Goal: Communication & Community: Answer question/provide support

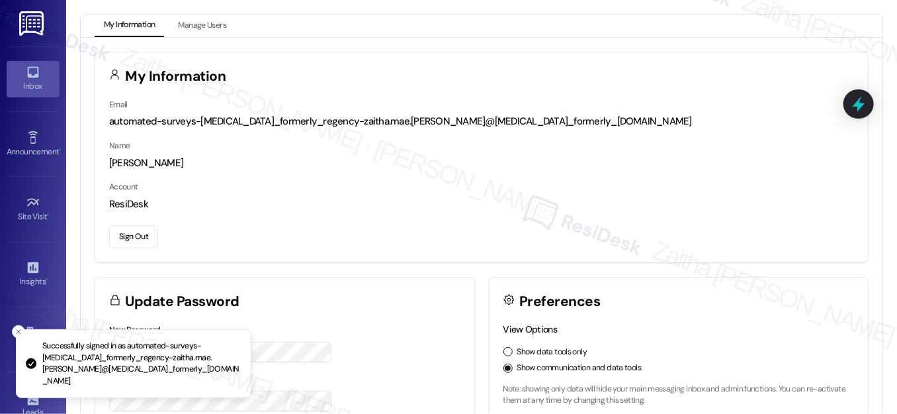
click at [29, 91] on div "Inbox" at bounding box center [33, 85] width 66 height 13
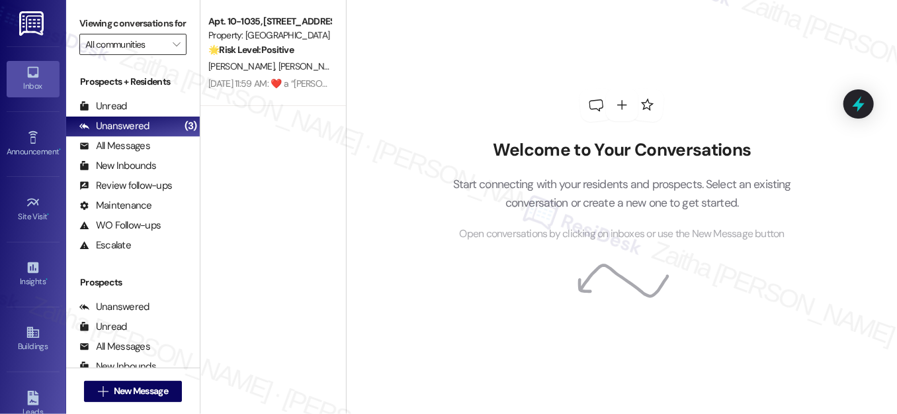
click at [146, 55] on input "All communities" at bounding box center [125, 44] width 80 height 21
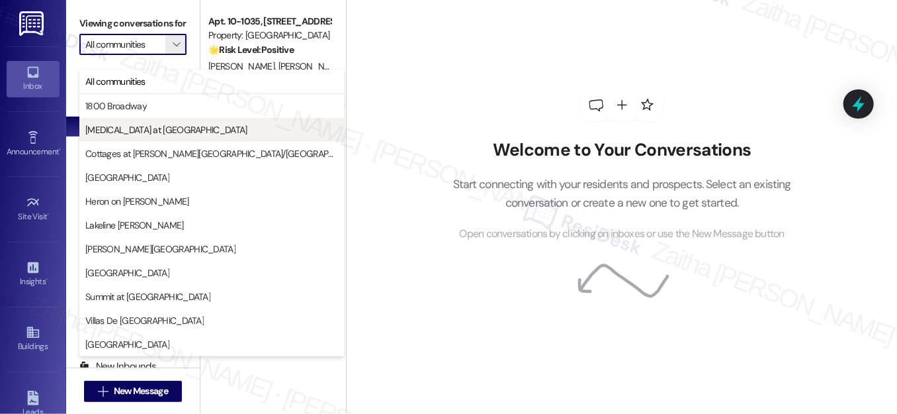
click at [126, 134] on span "[MEDICAL_DATA] at [GEOGRAPHIC_DATA]" at bounding box center [166, 129] width 162 height 13
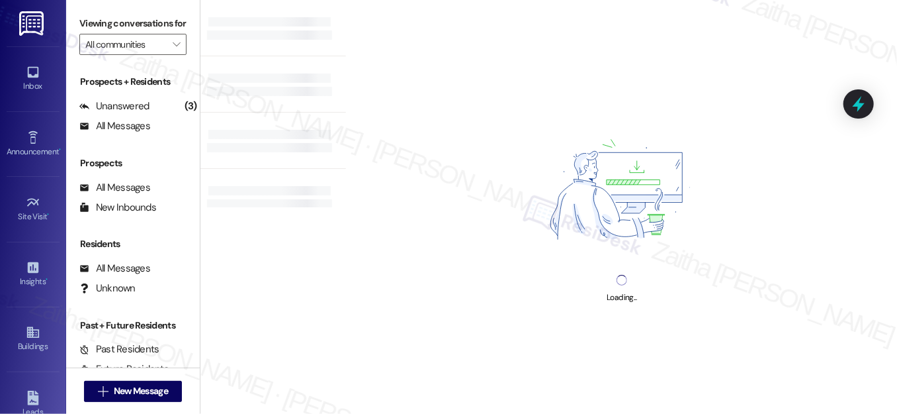
type input "[MEDICAL_DATA] at [GEOGRAPHIC_DATA]"
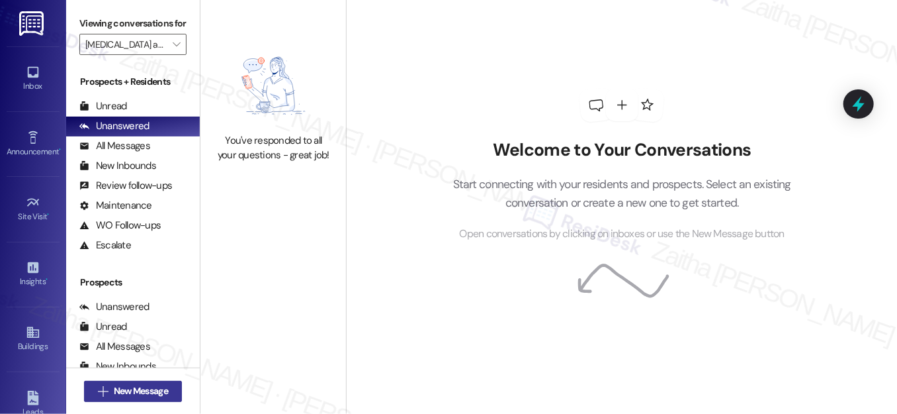
click at [118, 391] on span "New Message" at bounding box center [141, 391] width 54 height 14
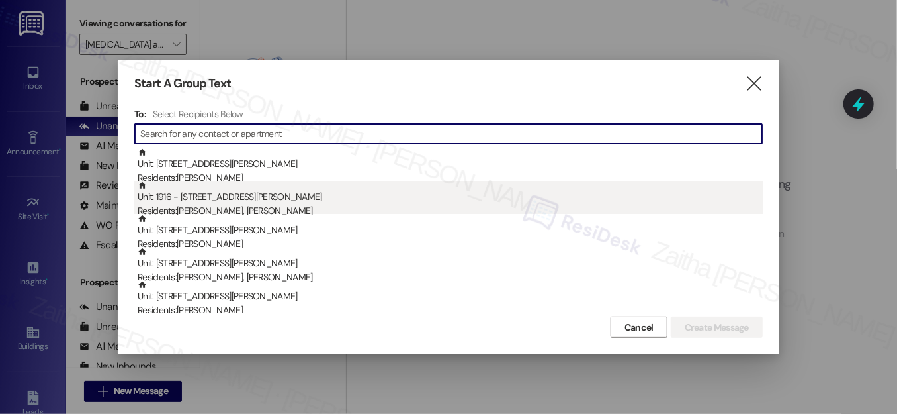
paste input "[PERSON_NAME]"
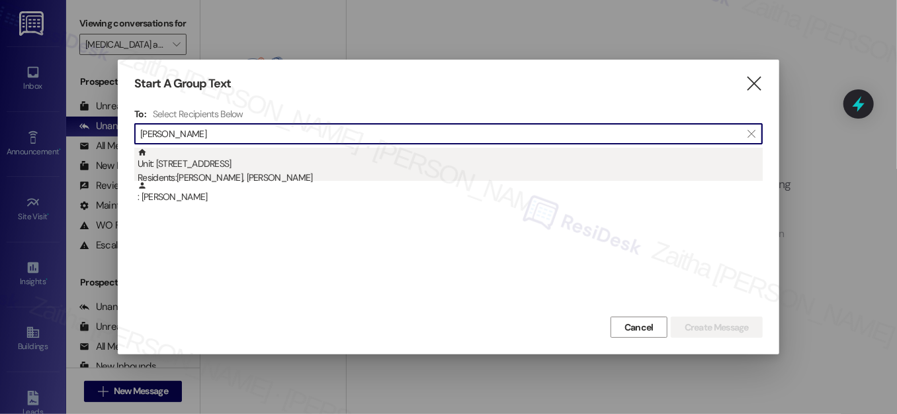
type input "[PERSON_NAME]"
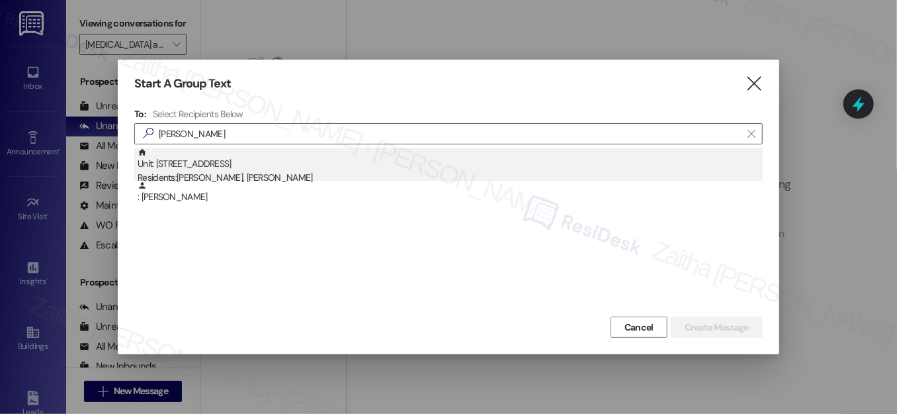
click at [234, 171] on div "Residents: [PERSON_NAME], [PERSON_NAME]" at bounding box center [450, 178] width 625 height 14
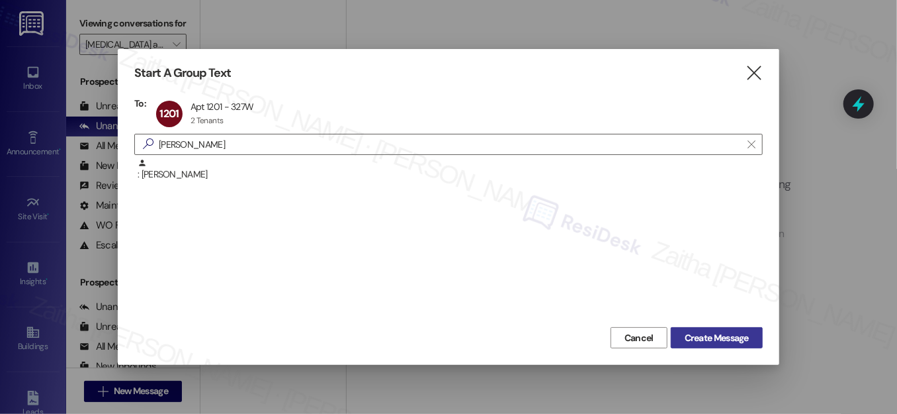
click at [706, 337] on span "Create Message" at bounding box center [717, 338] width 64 height 14
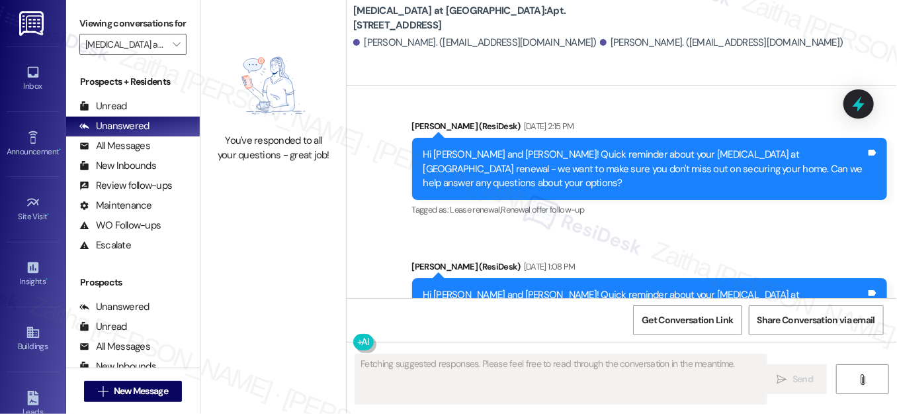
scroll to position [1489, 0]
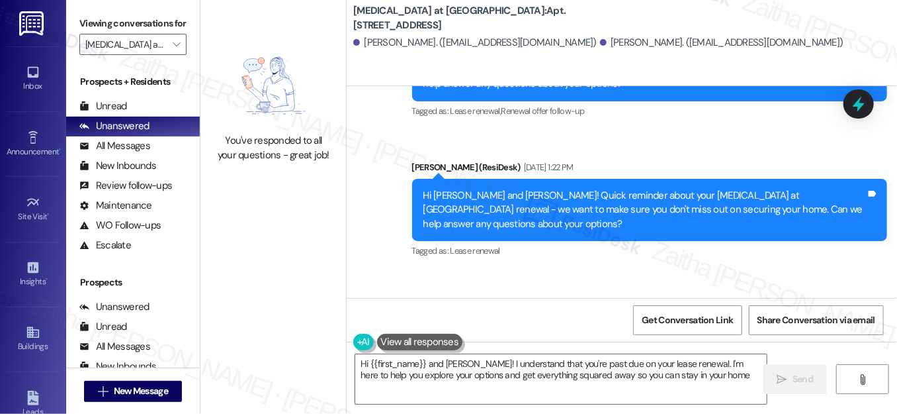
type textarea "Hi {{first_name}} and [PERSON_NAME]! I understand that you're past due on your …"
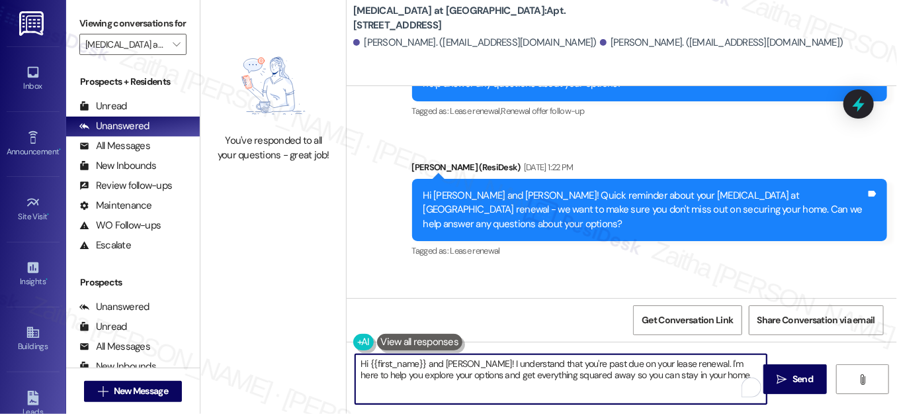
drag, startPoint x: 357, startPoint y: 361, endPoint x: 723, endPoint y: 384, distance: 366.6
click at [723, 384] on textarea "Hi {{first_name}} and [PERSON_NAME]! I understand that you're past due on your …" at bounding box center [561, 379] width 412 height 50
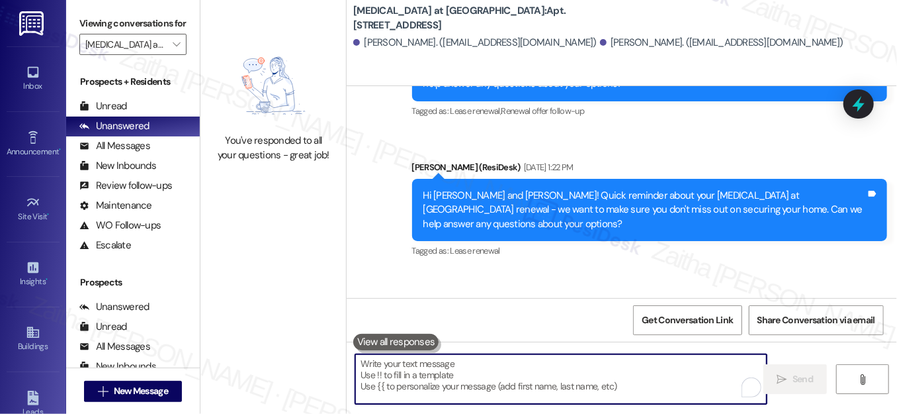
paste textarea "Hi {{first_name}}! Quick reminder about your {{property}} renewal - we want to …"
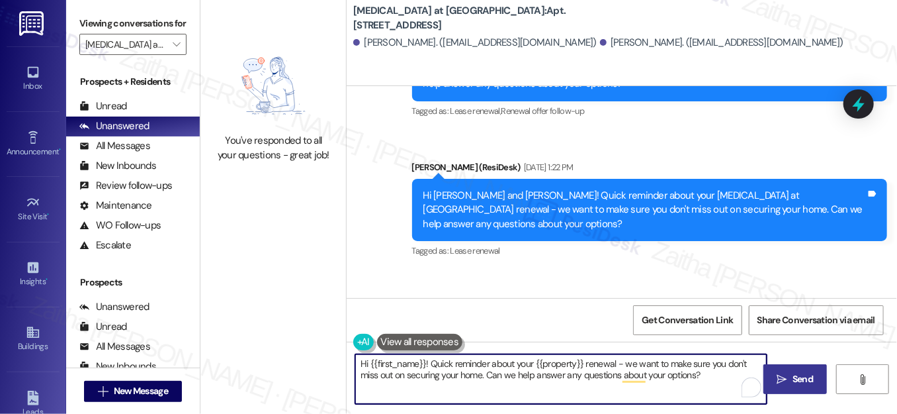
type textarea "Hi {{first_name}}! Quick reminder about your {{property}} renewal - we want to …"
click at [806, 378] on span "Send" at bounding box center [803, 379] width 21 height 14
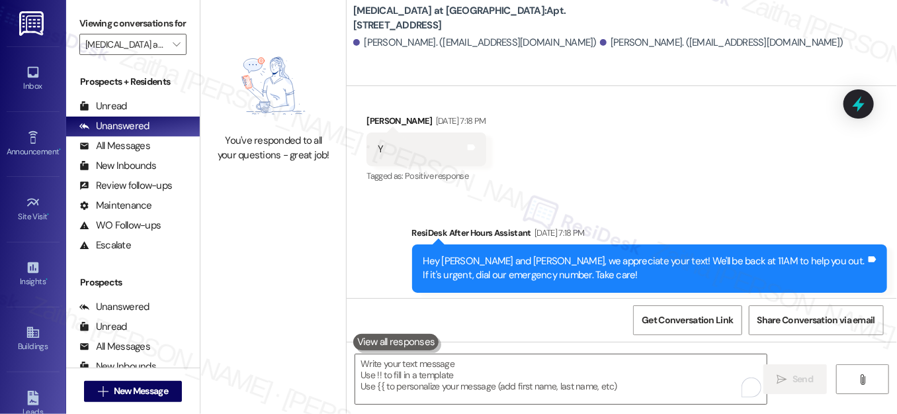
scroll to position [254, 0]
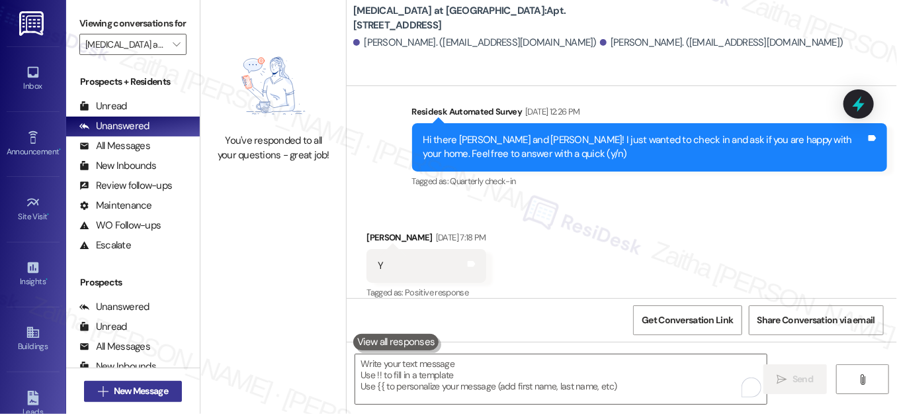
click at [138, 388] on span "New Message" at bounding box center [141, 391] width 54 height 14
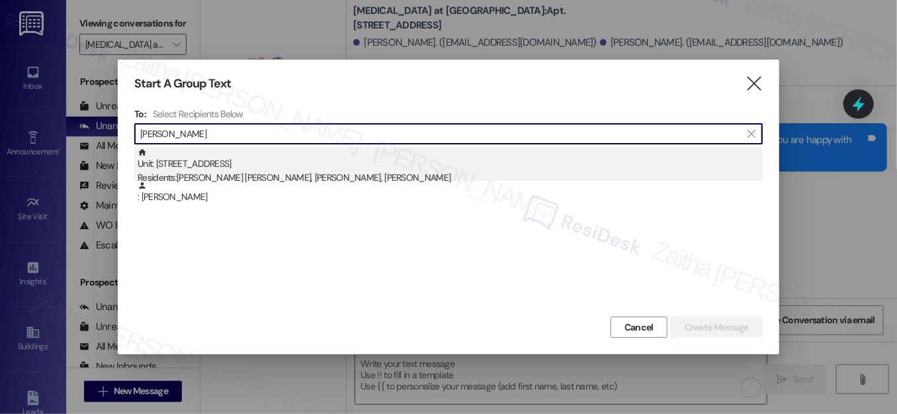
type input "[PERSON_NAME]"
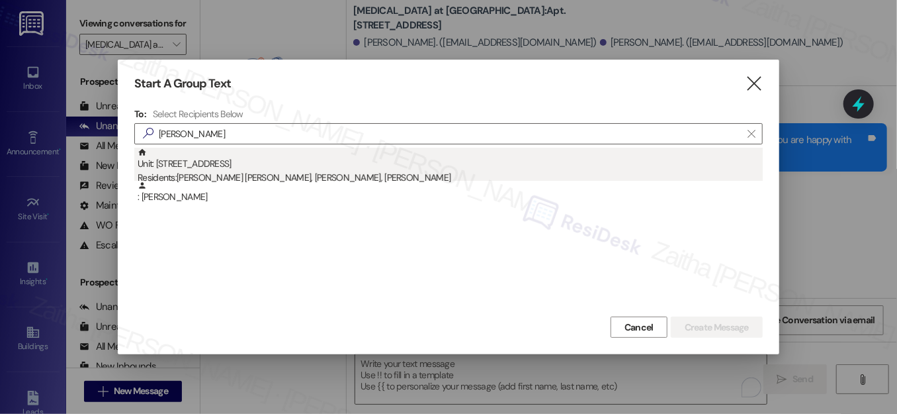
click at [298, 170] on div "Unit: [STREET_ADDRESS] Residents: [PERSON_NAME] [PERSON_NAME], [PERSON_NAME][DE…" at bounding box center [450, 167] width 625 height 38
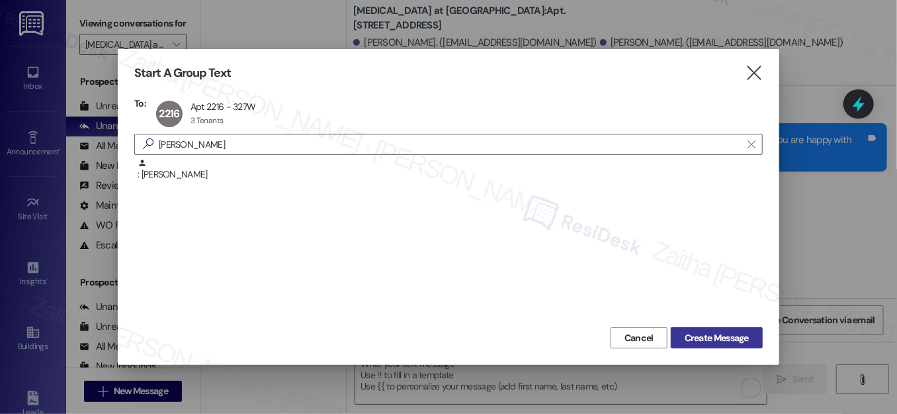
click at [732, 337] on span "Create Message" at bounding box center [717, 338] width 64 height 14
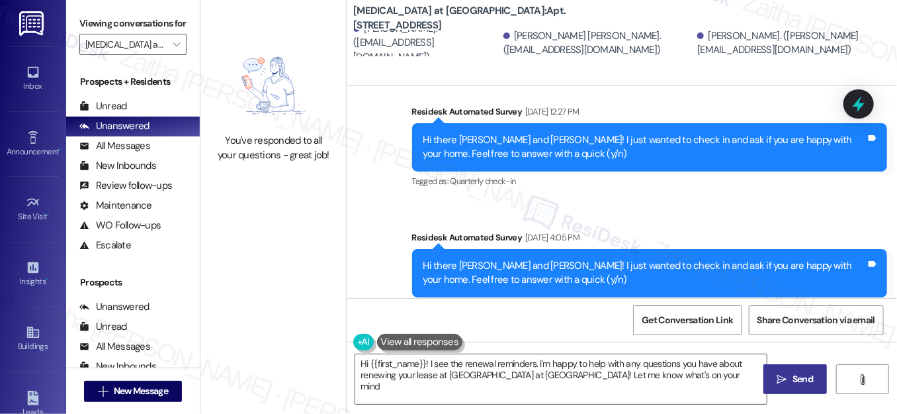
type textarea "Hi {{first_name}}! I see the renewal reminders. I'm happy to help with any ques…"
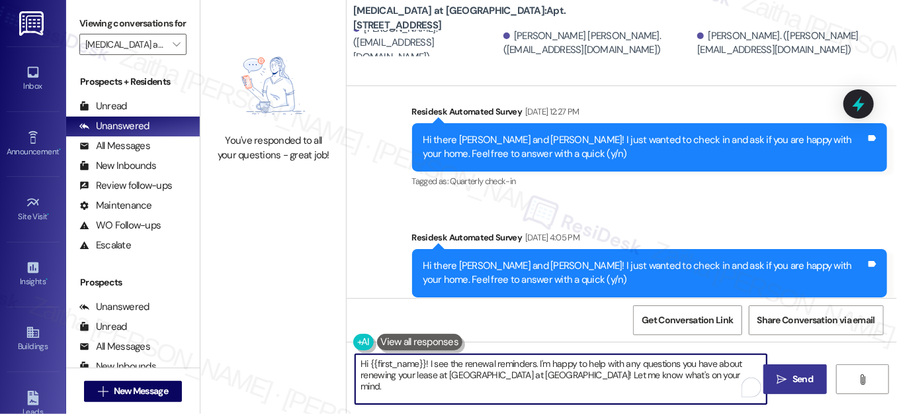
drag, startPoint x: 355, startPoint y: 365, endPoint x: 676, endPoint y: 382, distance: 322.0
click at [676, 382] on textarea "Hi {{first_name}}! I see the renewal reminders. I'm happy to help with any ques…" at bounding box center [561, 379] width 412 height 50
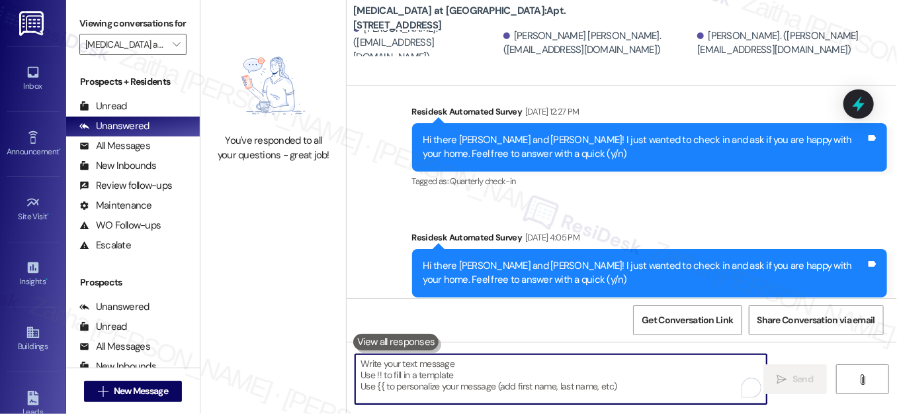
paste textarea "Hi {{first_name}}! Quick reminder about your {{property}} renewal - we want to …"
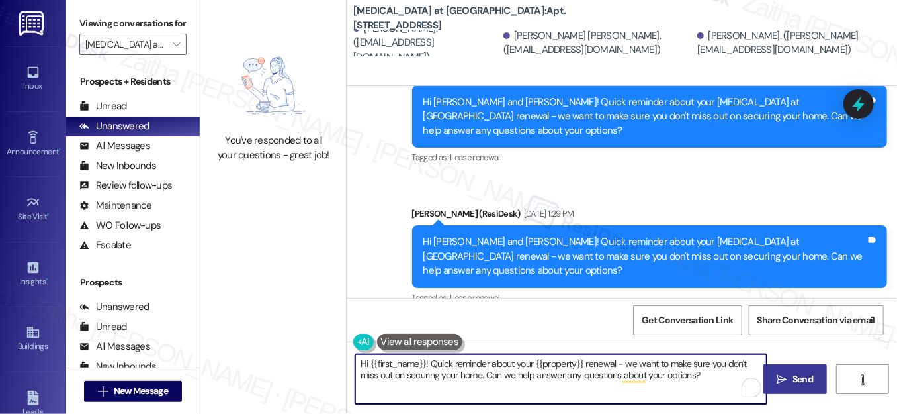
scroll to position [1174, 0]
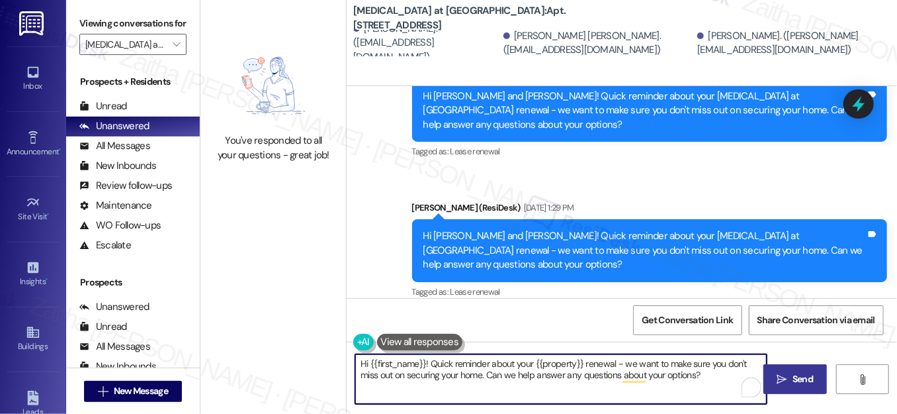
type textarea "Hi {{first_name}}! Quick reminder about your {{property}} renewal - we want to …"
click at [791, 373] on span "Send" at bounding box center [803, 379] width 26 height 14
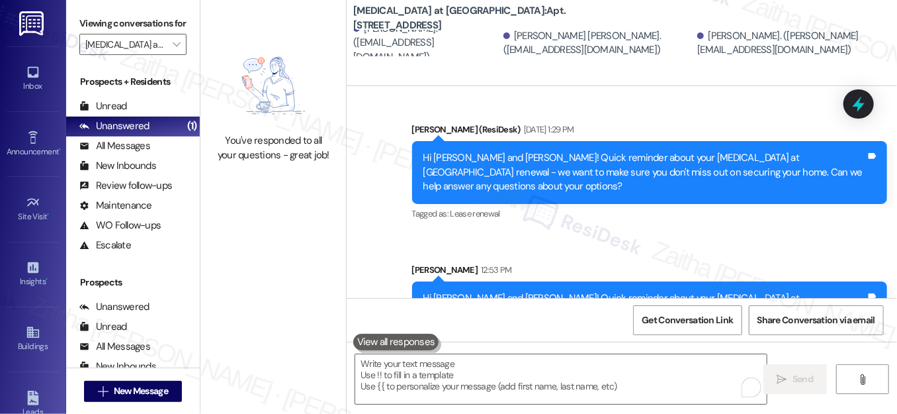
scroll to position [1295, 0]
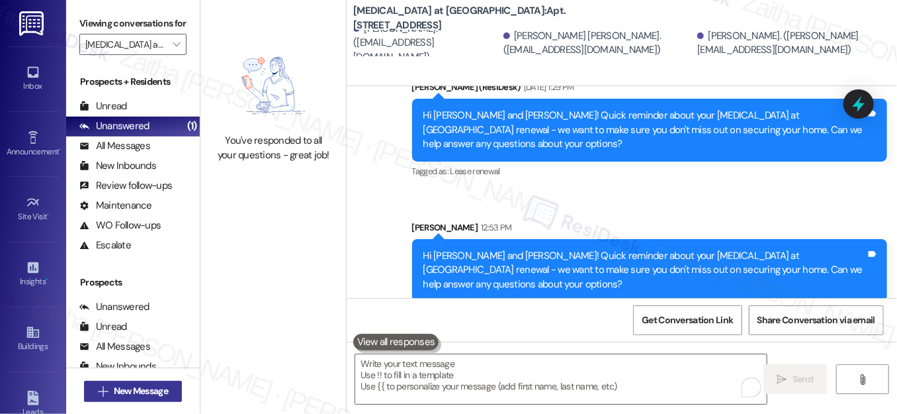
click at [118, 392] on span "New Message" at bounding box center [141, 391] width 54 height 14
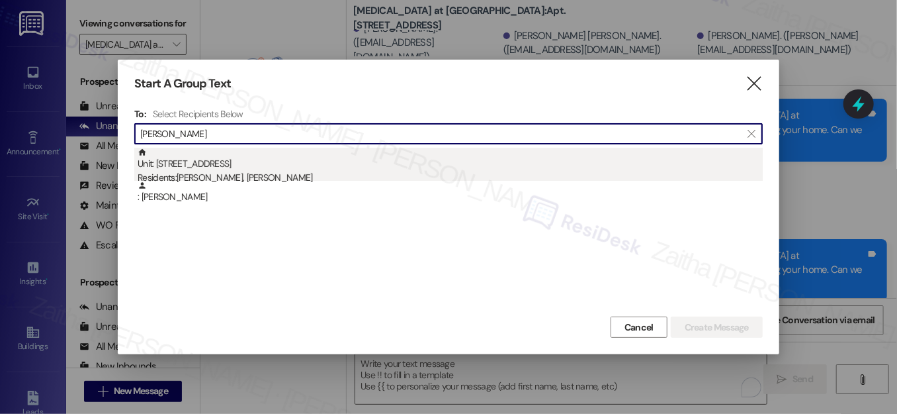
type input "[PERSON_NAME]"
click at [233, 161] on div "Unit: [STREET_ADDRESS] Residents: [PERSON_NAME], [PERSON_NAME]" at bounding box center [450, 167] width 625 height 38
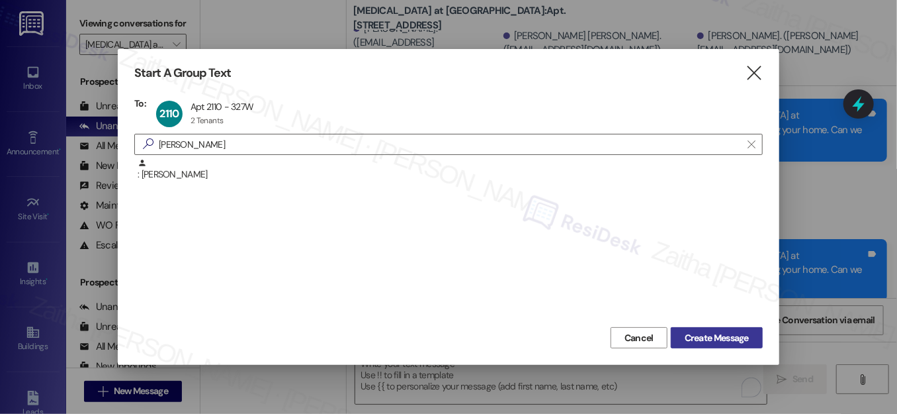
click at [709, 341] on span "Create Message" at bounding box center [717, 338] width 64 height 14
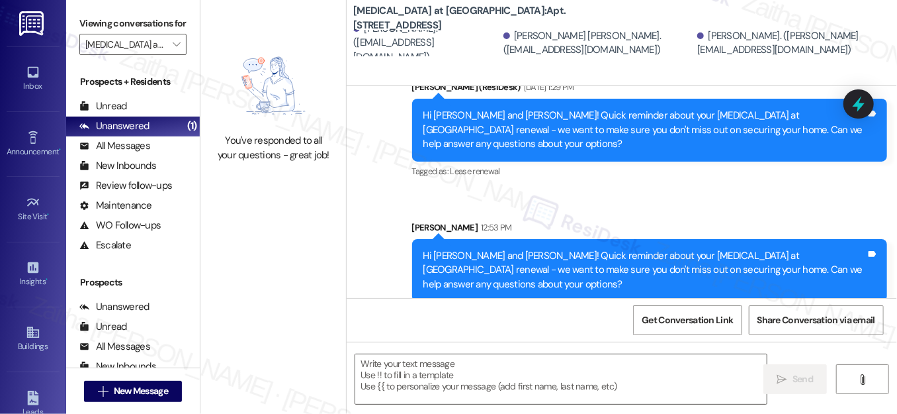
type textarea "Fetching suggested responses. Please feel free to read through the conversation…"
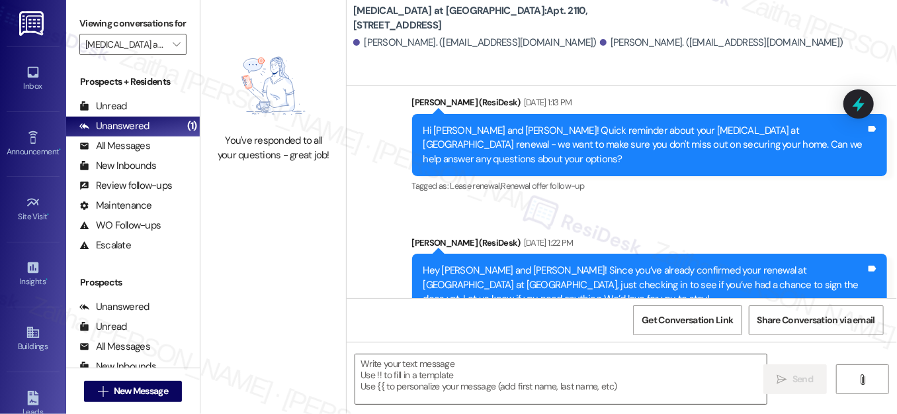
scroll to position [661, 0]
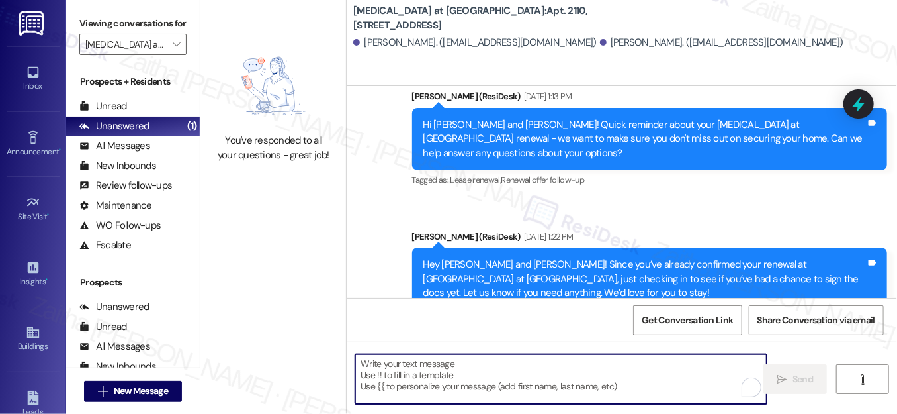
click at [474, 363] on textarea "To enrich screen reader interactions, please activate Accessibility in Grammarl…" at bounding box center [561, 379] width 412 height 50
paste textarea "Hey {{first_name}}! Since you’ve already confirmed your renewal at {{property}}…"
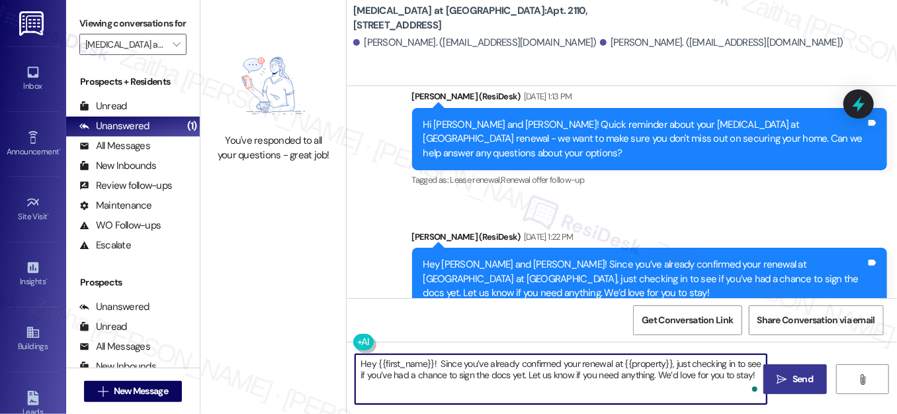
type textarea "Hey {{first_name}}! Since you’ve already confirmed your renewal at {{property}}…"
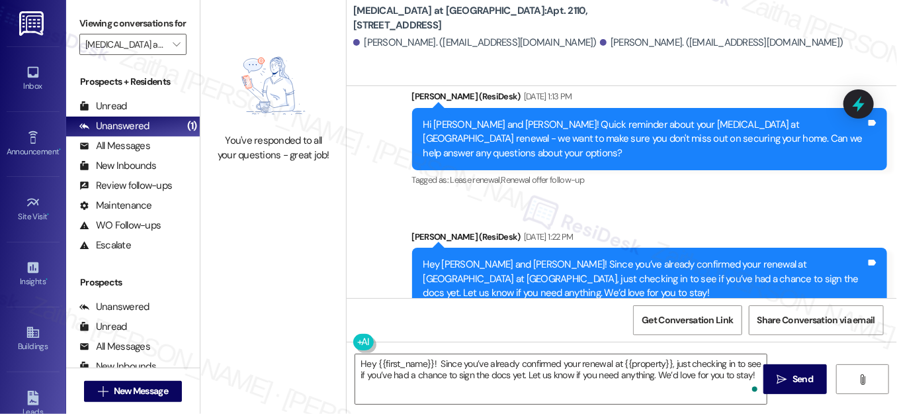
drag, startPoint x: 791, startPoint y: 377, endPoint x: 772, endPoint y: 345, distance: 36.8
click at [791, 377] on span "Send" at bounding box center [803, 379] width 26 height 14
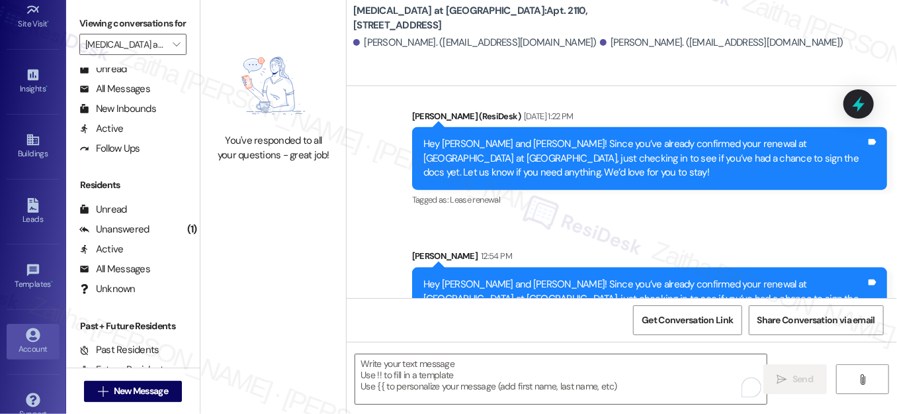
scroll to position [213, 0]
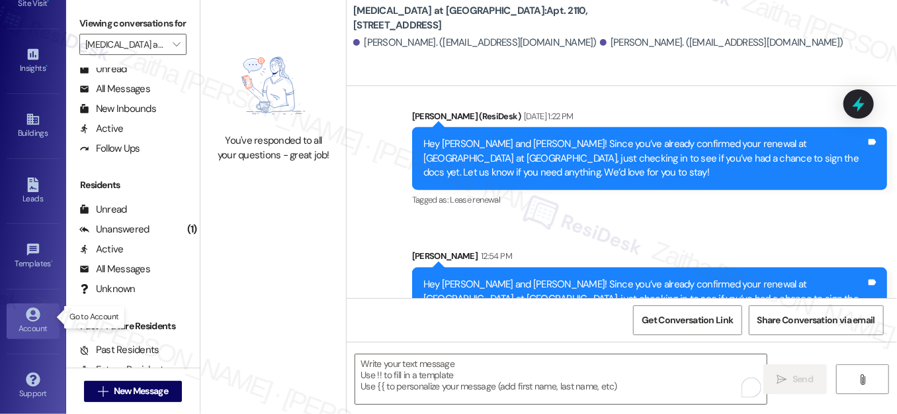
click at [26, 315] on icon at bounding box center [33, 314] width 15 height 15
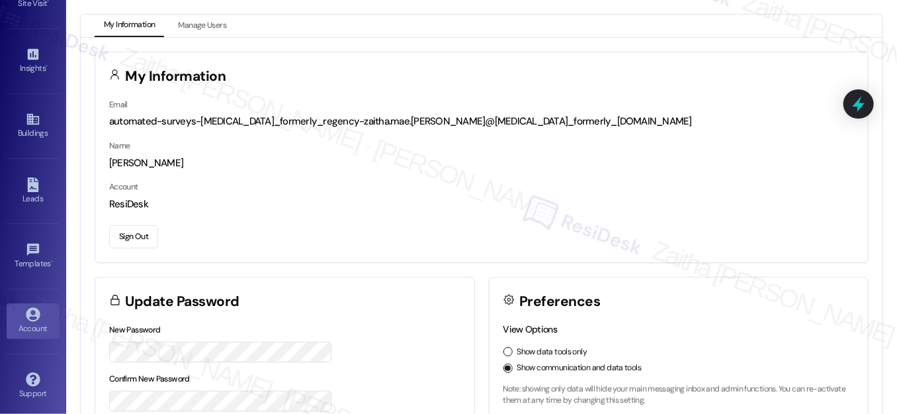
click at [706, 193] on div "Account ResiDesk" at bounding box center [481, 195] width 745 height 32
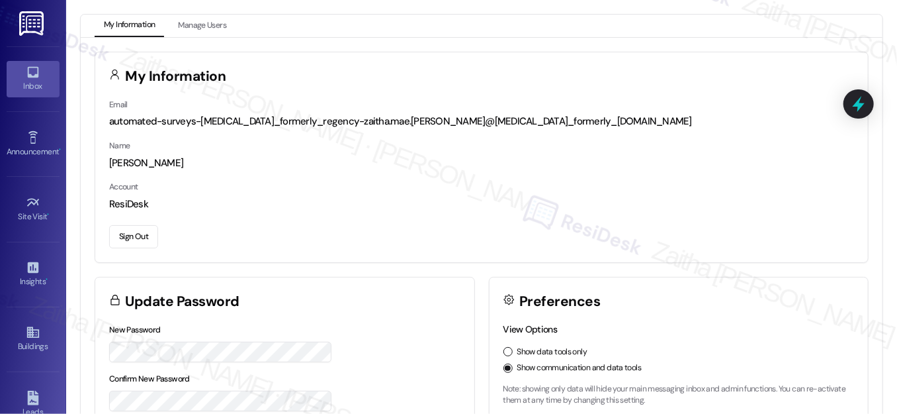
click at [35, 89] on div "Inbox" at bounding box center [33, 85] width 66 height 13
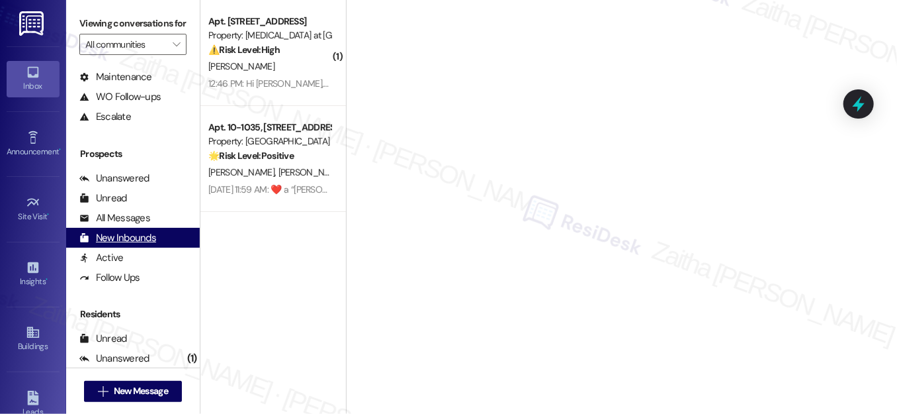
scroll to position [257, 0]
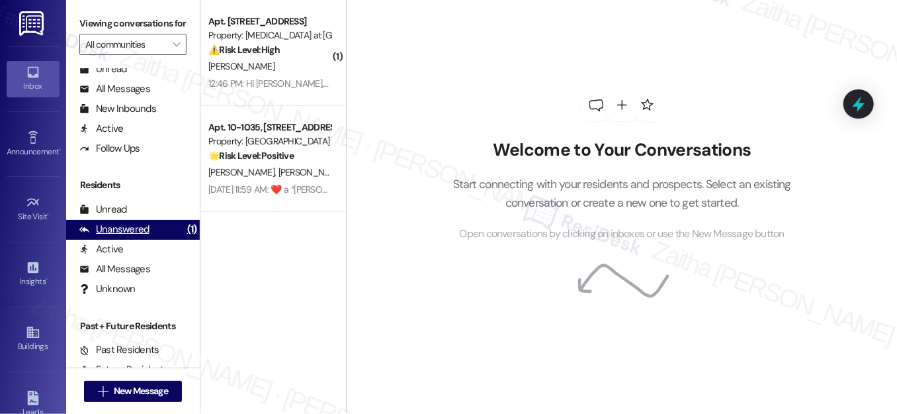
click at [125, 236] on div "Unanswered" at bounding box center [114, 229] width 70 height 14
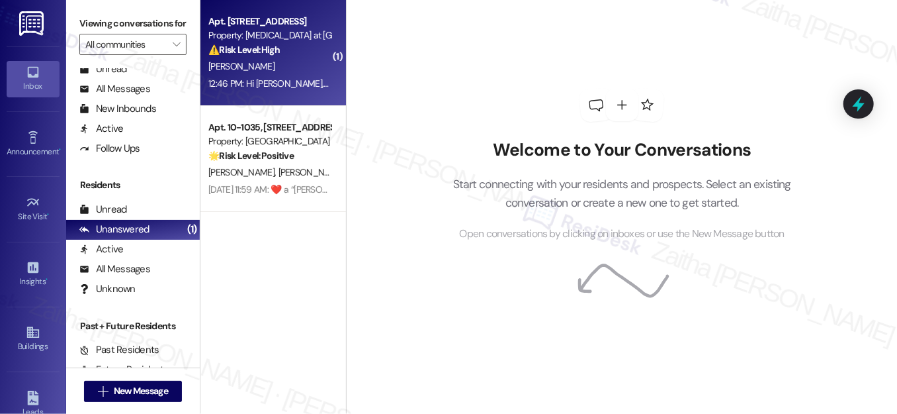
click at [245, 75] on div "12:46 PM: Hi [PERSON_NAME], yes I have multiple issues that have yet been resol…" at bounding box center [269, 83] width 125 height 17
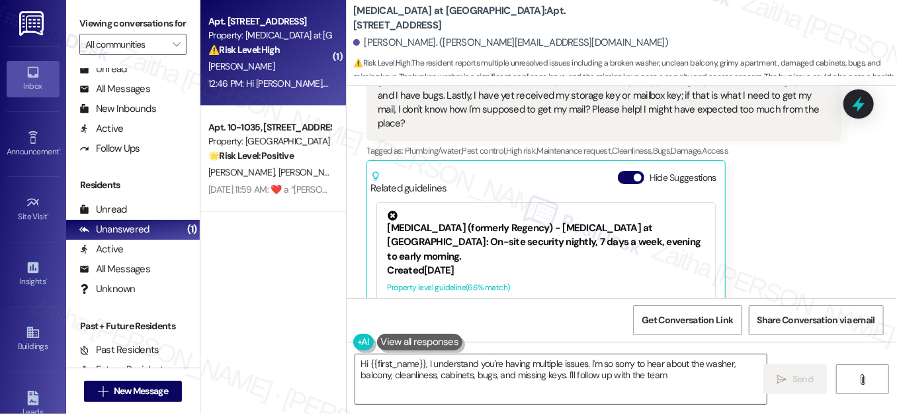
scroll to position [432, 0]
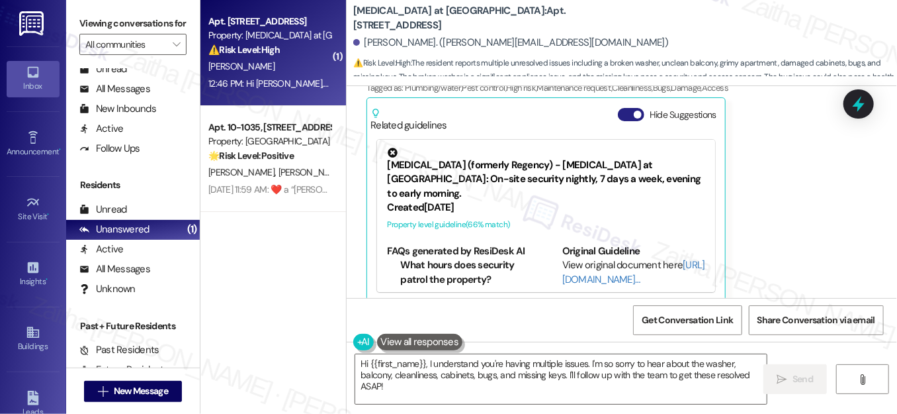
click at [619, 108] on button "Hide Suggestions" at bounding box center [631, 114] width 26 height 13
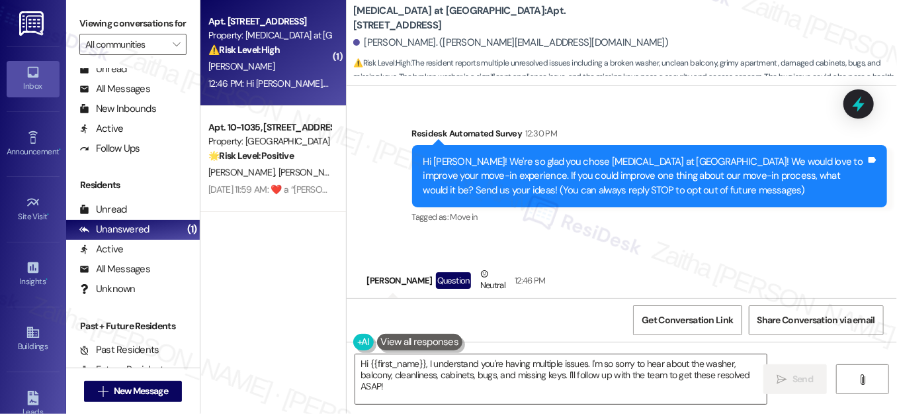
scroll to position [267, 0]
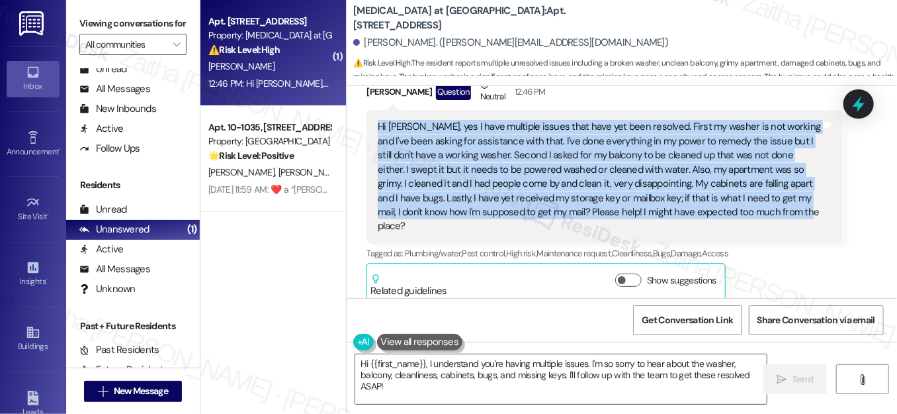
drag, startPoint x: 376, startPoint y: 126, endPoint x: 799, endPoint y: 210, distance: 431.7
click at [799, 210] on div "Hi [PERSON_NAME], yes I have multiple issues that have yet been resolved. First…" at bounding box center [599, 176] width 443 height 113
copy div "Hi [PERSON_NAME], yes I have multiple issues that have yet been resolved. First…"
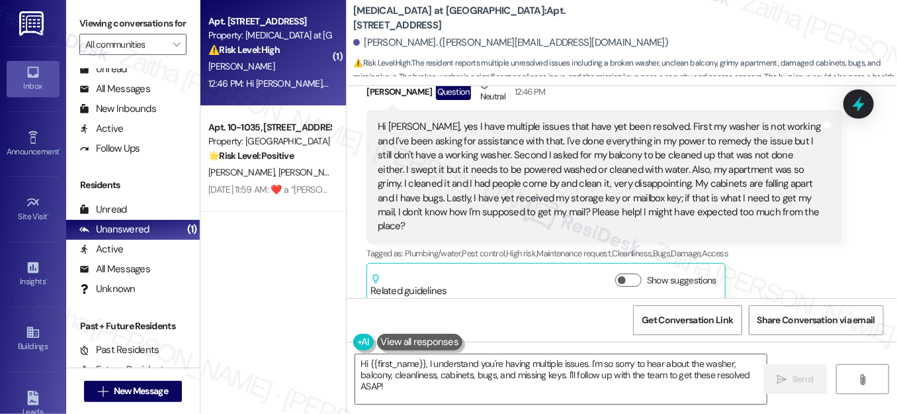
click at [827, 243] on div "Tagged as: Plumbing/water , Click to highlight conversations about Plumbing/wat…" at bounding box center [604, 252] width 475 height 19
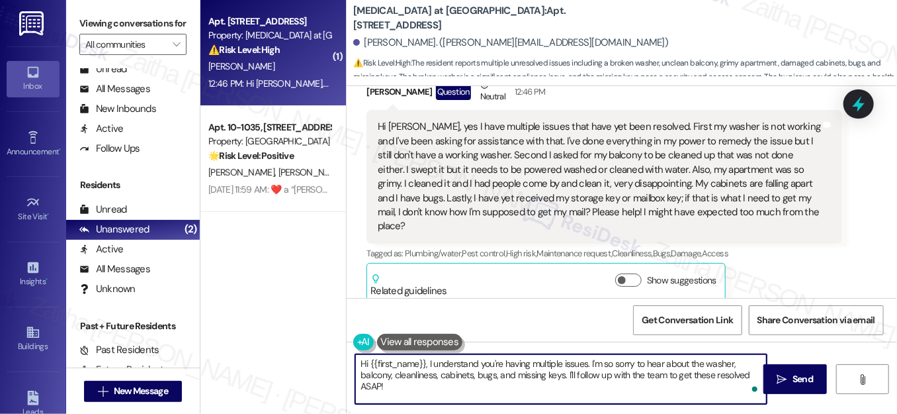
drag, startPoint x: 426, startPoint y: 363, endPoint x: 451, endPoint y: 394, distance: 40.5
click at [451, 396] on textarea "Hi {{first_name}}, I understand you're having multiple issues. I'm so sorry to …" at bounding box center [561, 379] width 412 height 50
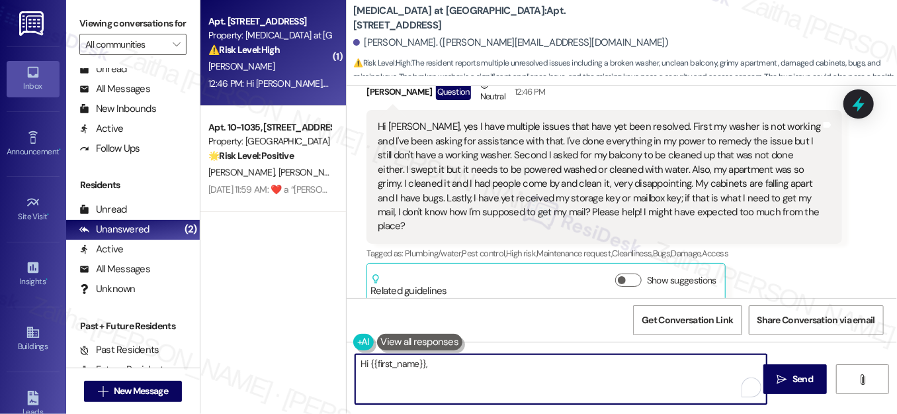
paste textarea "Thank you for detailing the issues you’ve been experiencing — I understand how …"
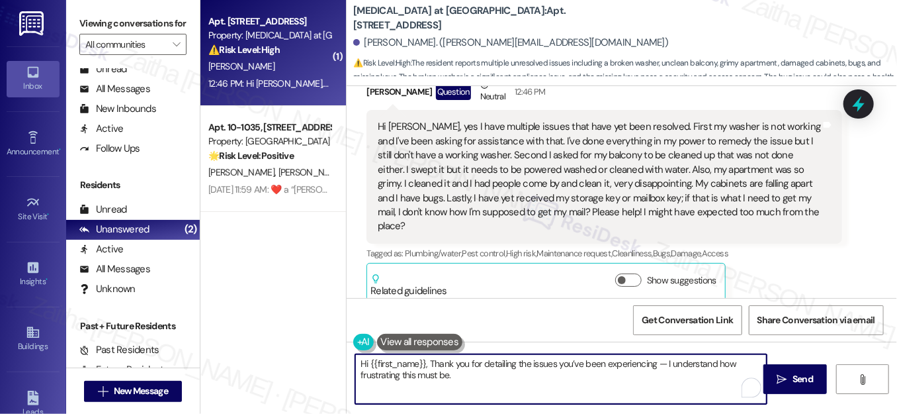
click at [430, 362] on textarea "Hi {{first_name}}, Thank you for detailing the issues you’ve been experiencing …" at bounding box center [561, 379] width 412 height 50
click at [660, 361] on textarea "Hi {{first_name}}, thank you for detailing the issues you’ve been experiencing …" at bounding box center [561, 379] width 412 height 50
click at [483, 378] on textarea "Hi {{first_name}}, thank you for detailing the issues you’ve been experiencing.…" at bounding box center [561, 379] width 412 height 50
paste textarea "I’ll follow up with the site team regarding your washer, balcony cleaning, apar…"
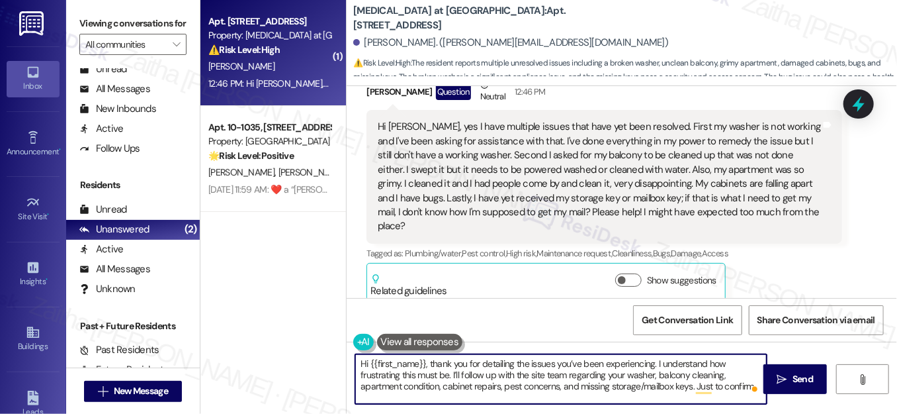
paste textarea "have you already submitted work orders for these issues?"
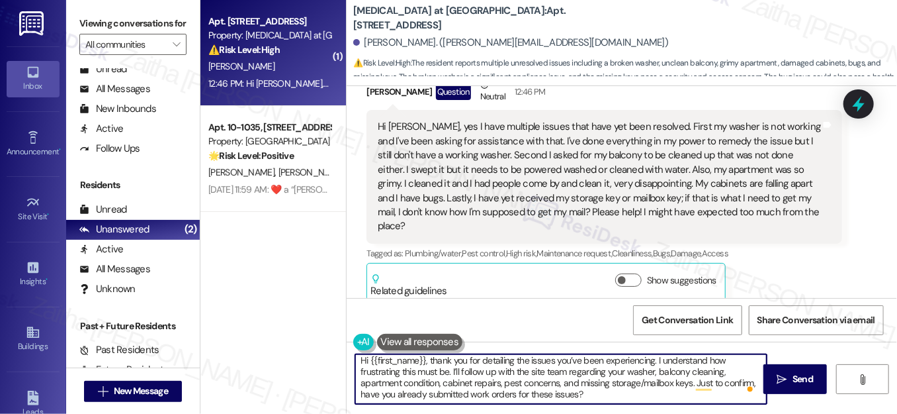
scroll to position [3, 0]
drag, startPoint x: 693, startPoint y: 384, endPoint x: 695, endPoint y: 397, distance: 13.3
click at [695, 397] on textarea "Hi {{first_name}}, thank you for detailing the issues you’ve been experiencing.…" at bounding box center [561, 379] width 412 height 50
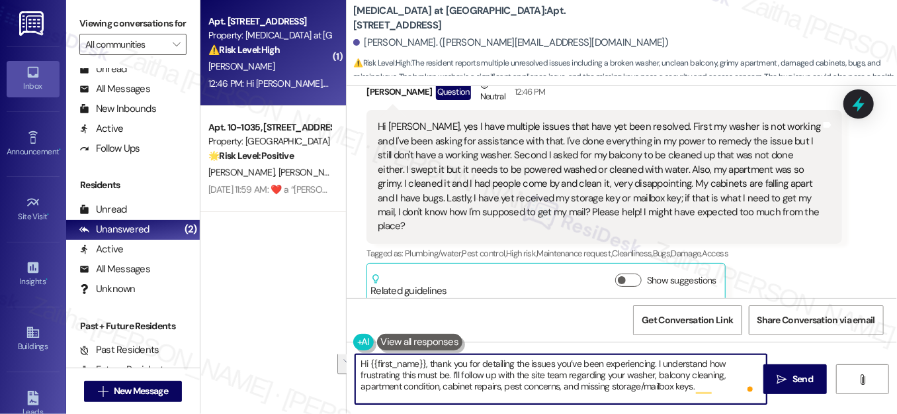
scroll to position [0, 0]
paste textarea "I’ll be back in touch once I have an update from the team."
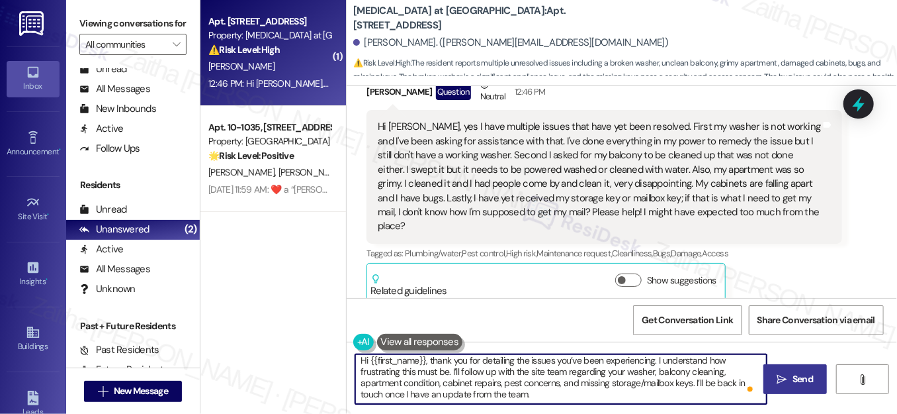
type textarea "Hi {{first_name}}, thank you for detailing the issues you’ve been experiencing.…"
click at [806, 377] on span "Send" at bounding box center [803, 379] width 21 height 14
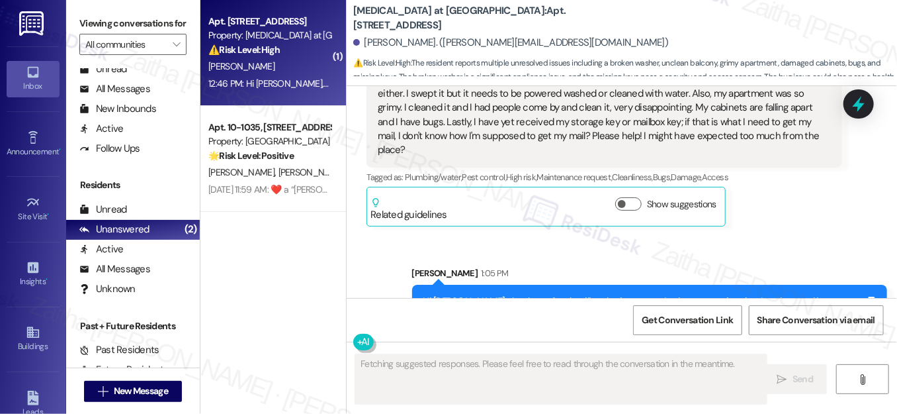
scroll to position [402, 0]
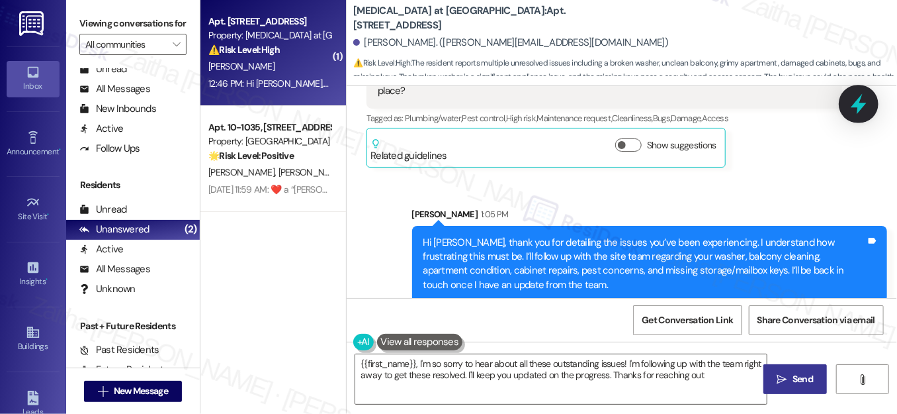
type textarea "{{first_name}}, I'm so sorry to hear about all these outstanding issues! I'm fo…"
drag, startPoint x: 872, startPoint y: 102, endPoint x: 861, endPoint y: 107, distance: 12.2
click at [871, 103] on div at bounding box center [859, 103] width 30 height 29
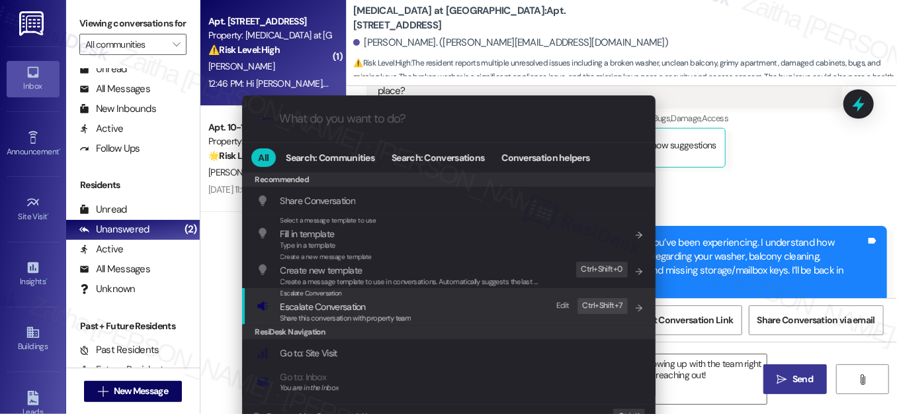
click at [318, 302] on span "Escalate Conversation" at bounding box center [323, 306] width 85 height 12
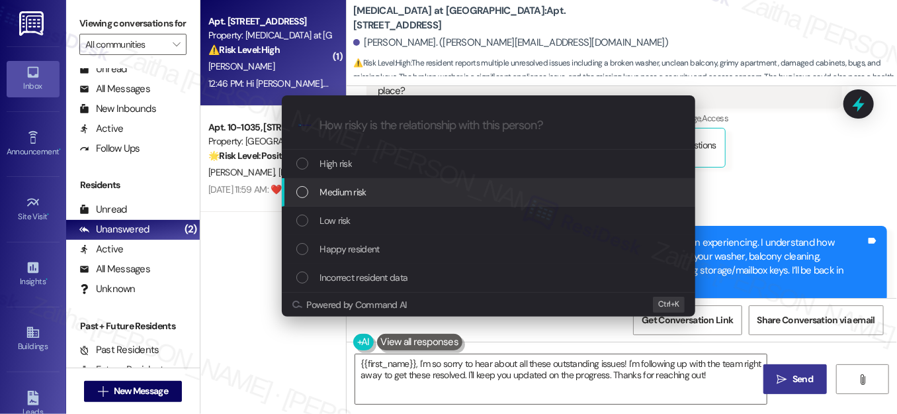
click at [335, 192] on span "Medium risk" at bounding box center [343, 192] width 46 height 15
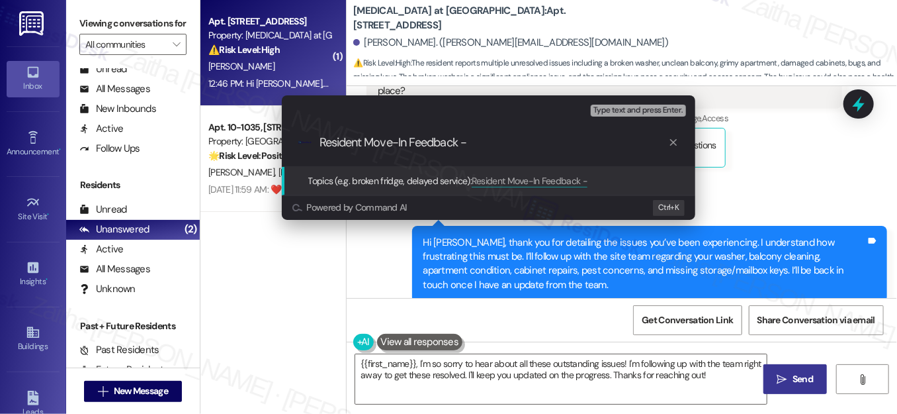
paste input "Maintenance Concerns"
type input "Resident Move-In Feedback - Maintenance Concerns"
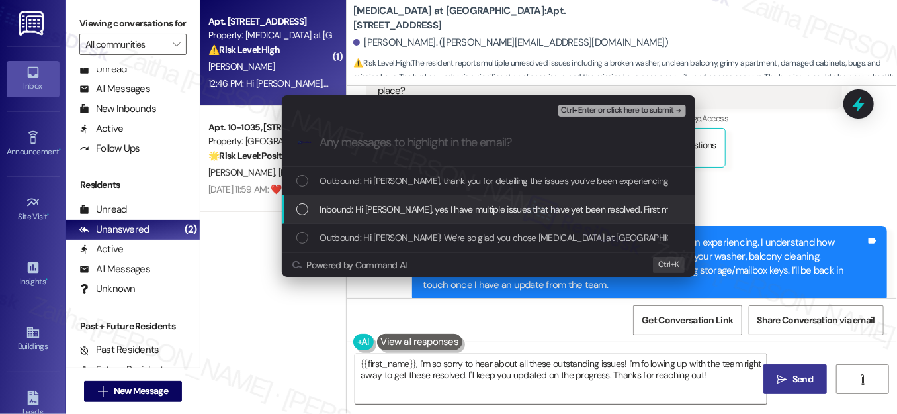
click at [296, 211] on div "List of options" at bounding box center [302, 209] width 12 height 12
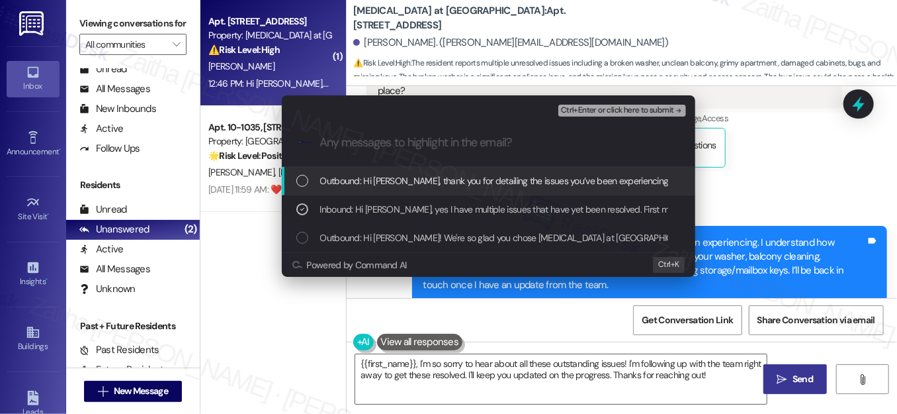
click at [599, 103] on div "Ctrl+Enter or click here to submit" at bounding box center [623, 110] width 130 height 17
click at [602, 107] on span "Ctrl+Enter or click here to submit" at bounding box center [617, 110] width 113 height 9
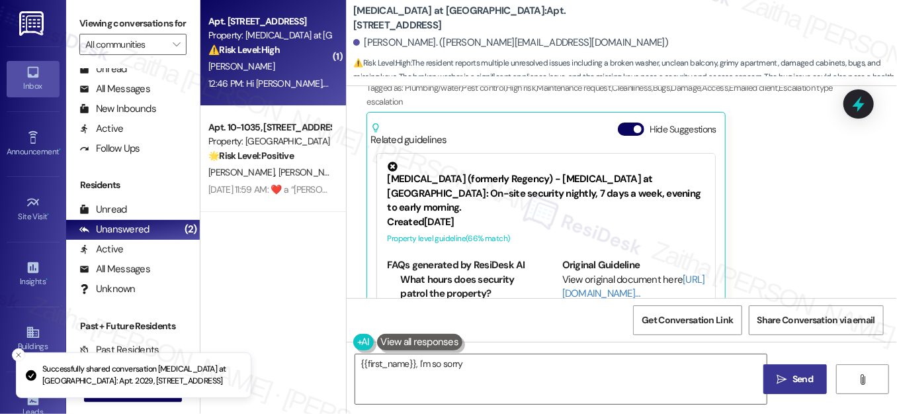
scroll to position [446, 0]
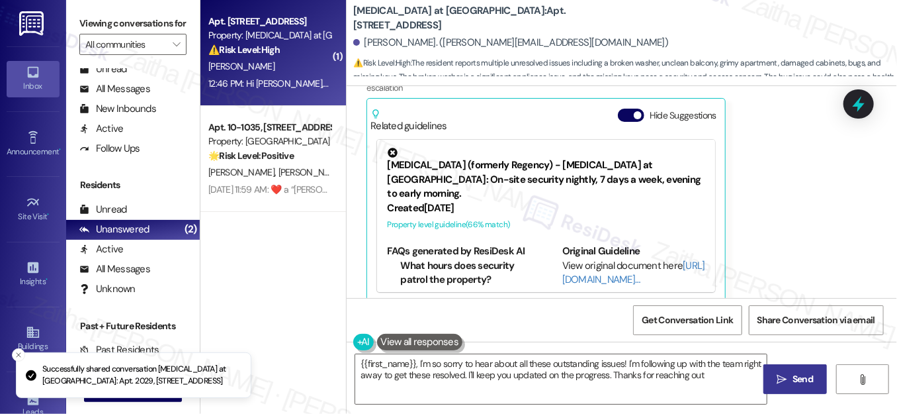
type textarea "{{first_name}}, I'm so sorry to hear about all these outstanding issues! I'm fo…"
click at [621, 109] on button "Hide Suggestions" at bounding box center [631, 115] width 26 height 13
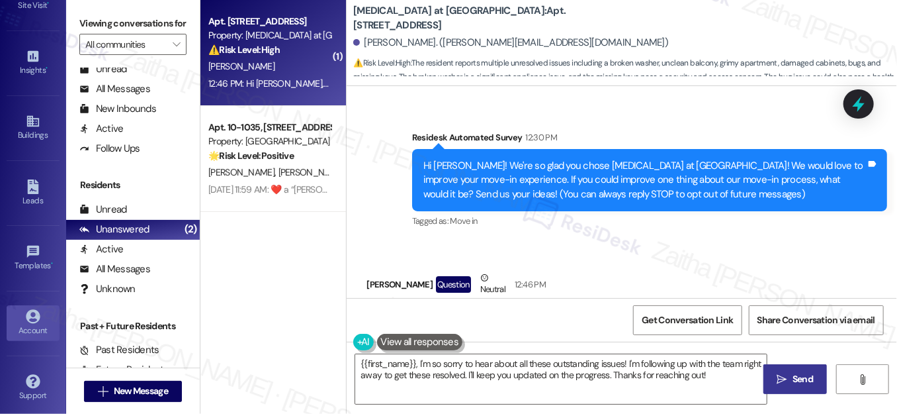
scroll to position [213, 0]
click at [24, 327] on div "Account" at bounding box center [33, 328] width 66 height 13
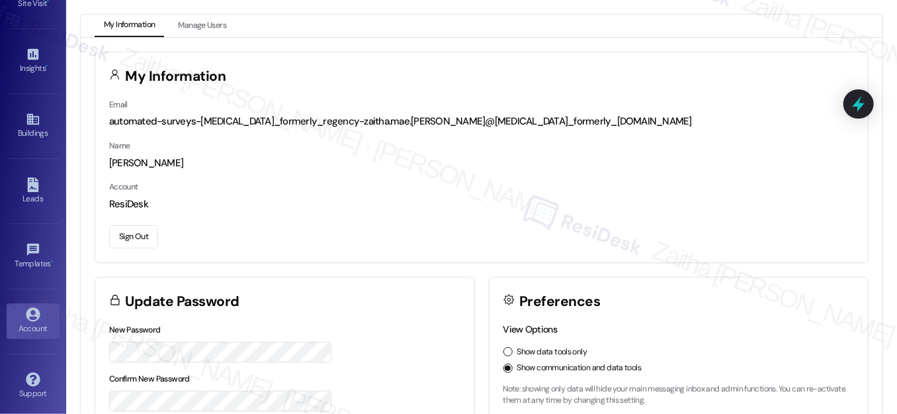
click at [139, 240] on button "Sign Out" at bounding box center [133, 236] width 49 height 23
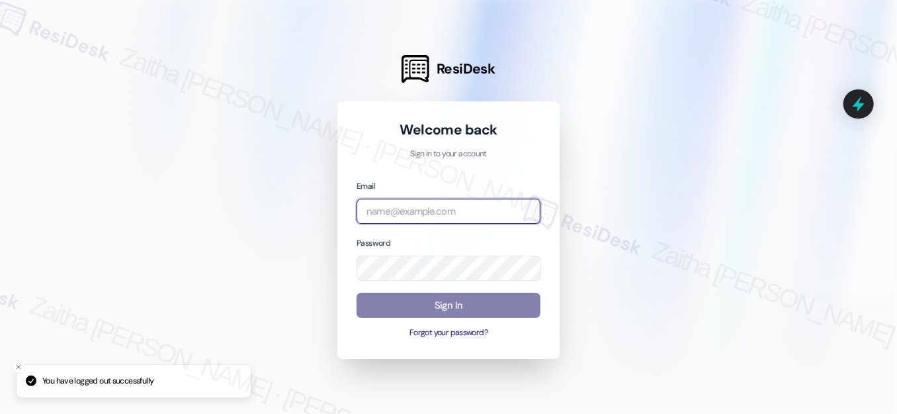
click at [437, 212] on input "email" at bounding box center [449, 211] width 184 height 26
type input "automated-surveys-rj_group-zaitha.mae.[PERSON_NAME]@rj_[DOMAIN_NAME]"
